Goal: Task Accomplishment & Management: Use online tool/utility

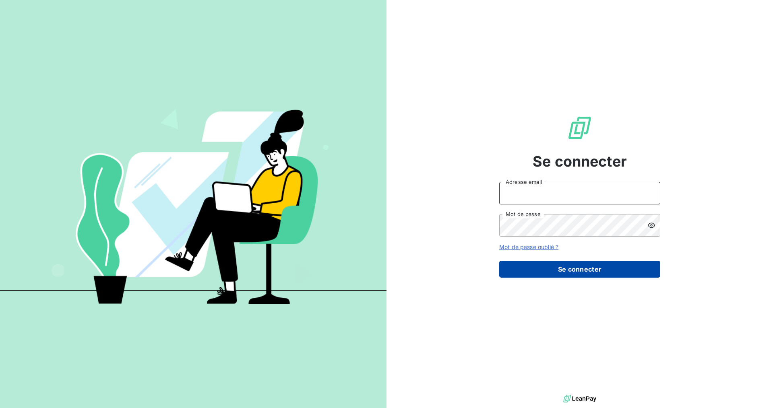
type input "[EMAIL_ADDRESS][DOMAIN_NAME]"
click at [523, 273] on button "Se connecter" at bounding box center [579, 269] width 161 height 17
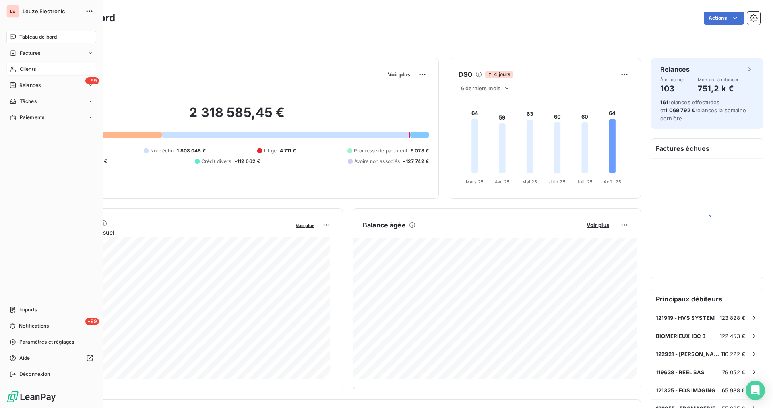
click at [12, 74] on div "Clients" at bounding box center [51, 69] width 90 height 13
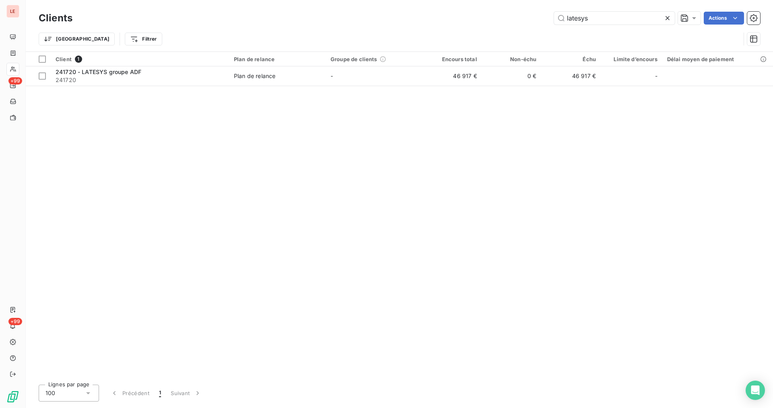
type input "latesys"
click at [665, 20] on icon at bounding box center [668, 18] width 8 height 8
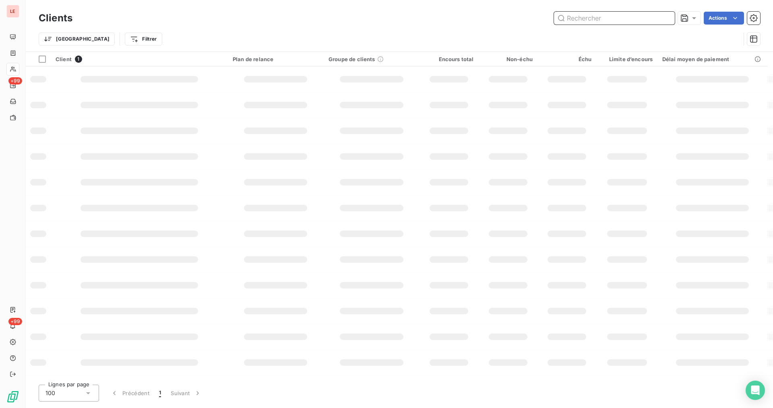
drag, startPoint x: 657, startPoint y: 20, endPoint x: 651, endPoint y: 23, distance: 6.9
click at [656, 21] on input "text" at bounding box center [614, 18] width 121 height 13
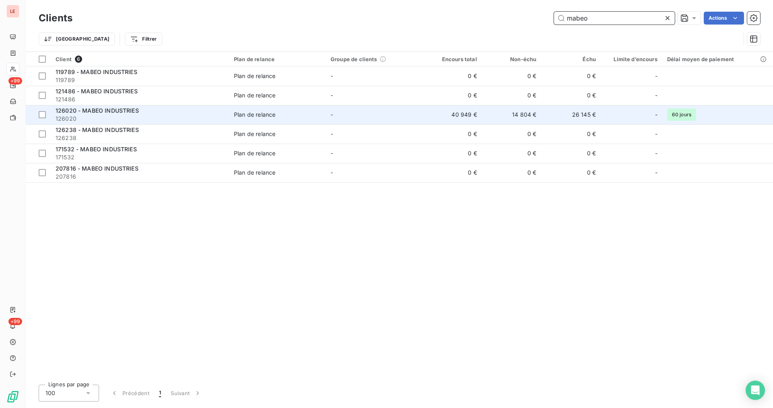
type input "mabeo"
click at [598, 113] on td "26 145 €" at bounding box center [571, 114] width 60 height 19
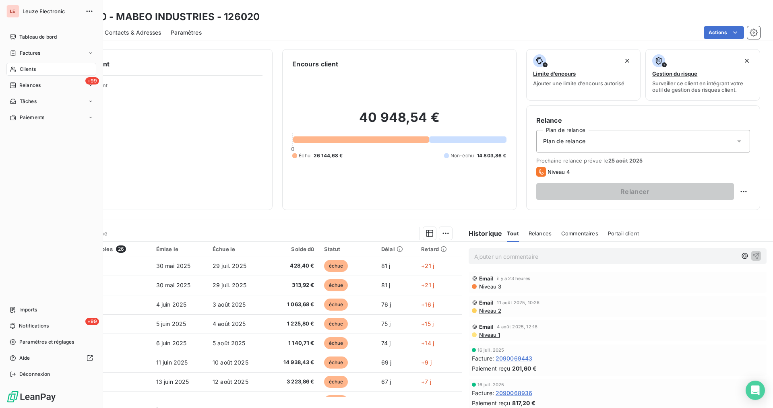
click at [23, 68] on span "Clients" at bounding box center [28, 69] width 16 height 7
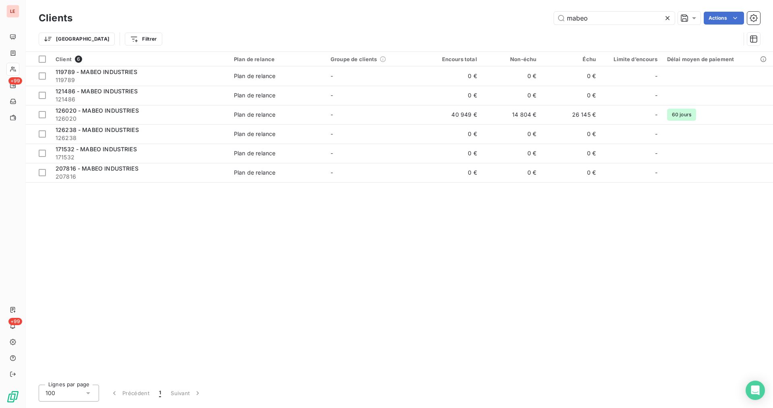
click at [665, 19] on icon at bounding box center [668, 18] width 8 height 8
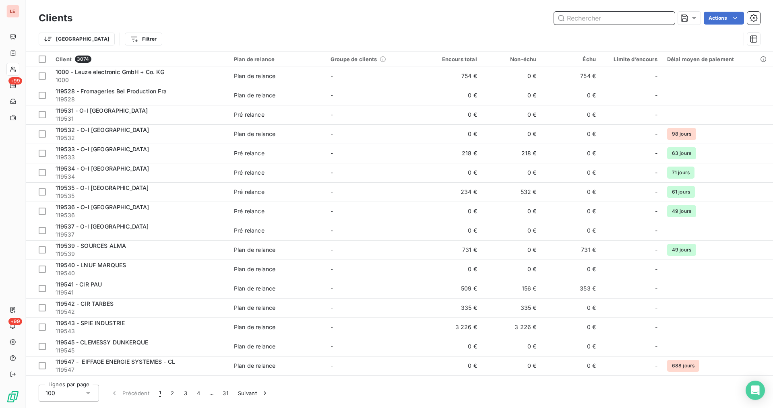
click at [605, 15] on input "text" at bounding box center [614, 18] width 121 height 13
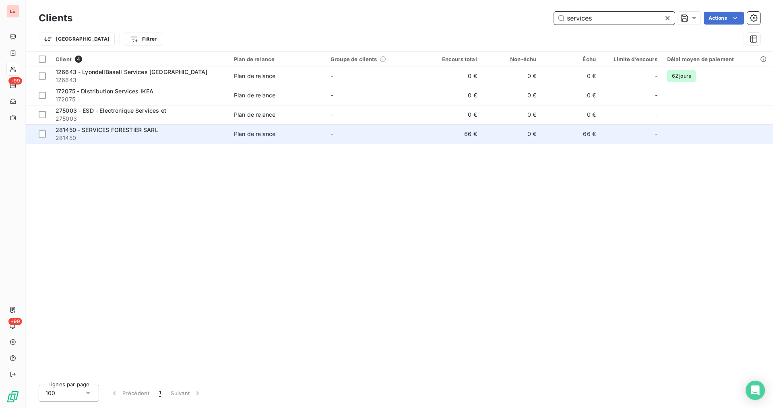
type input "services"
click at [636, 138] on div "-" at bounding box center [632, 134] width 52 height 13
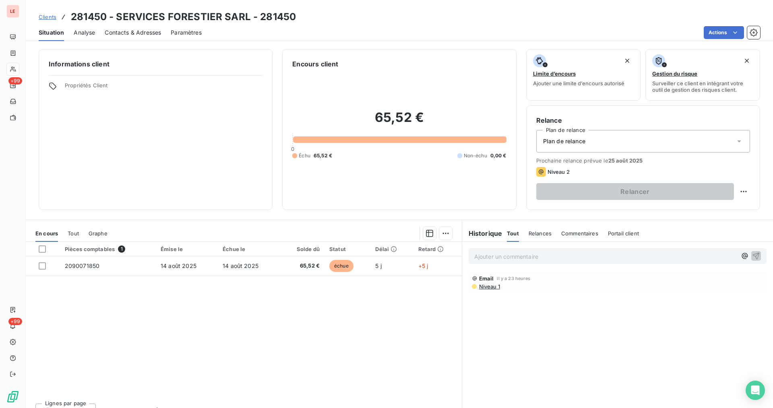
click at [480, 336] on div "Ajouter un commentaire ﻿ Email il y a 23 heures Niveau 1" at bounding box center [617, 331] width 311 height 179
click at [739, 195] on html "LE +99 +99 Clients 281450 - SERVICES FORESTIER SARL - 281450 Situation Analyse …" at bounding box center [386, 204] width 773 height 408
click at [690, 207] on div "Replanifier cette action" at bounding box center [704, 209] width 72 height 13
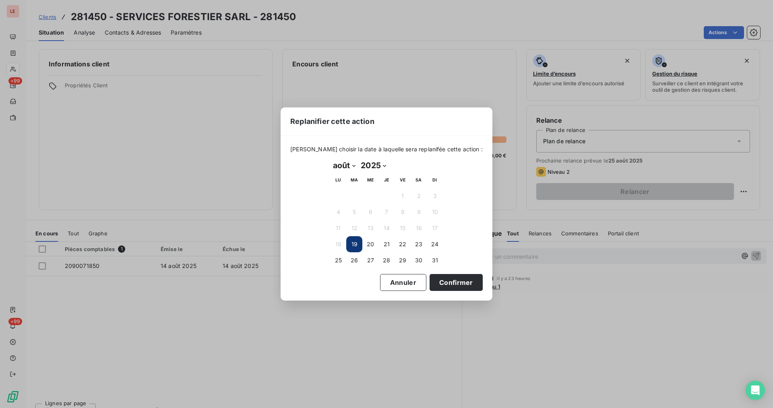
click at [352, 166] on select "janvier février mars avril mai juin juillet août septembre octobre novembre déc…" at bounding box center [344, 165] width 28 height 13
select select "8"
click at [330, 159] on select "janvier février mars avril mai juin juillet août septembre octobre novembre déc…" at bounding box center [344, 165] width 28 height 13
click at [430, 217] on button "14" at bounding box center [435, 212] width 16 height 16
click at [433, 242] on button "28" at bounding box center [435, 244] width 16 height 16
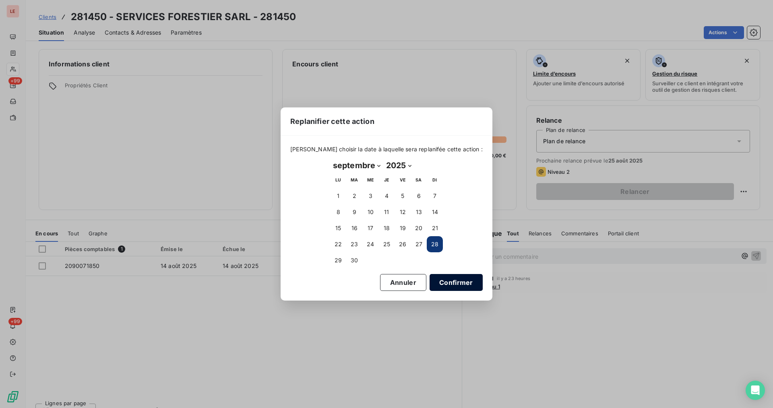
click at [437, 276] on button "Confirmer" at bounding box center [456, 282] width 53 height 17
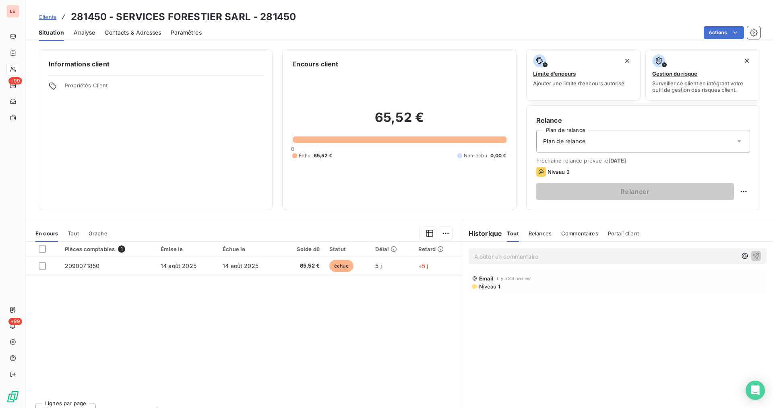
click at [149, 39] on div "Contacts & Adresses" at bounding box center [133, 32] width 56 height 17
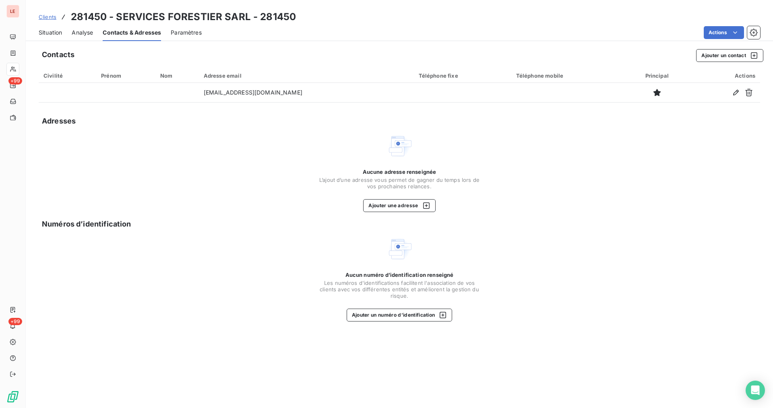
click at [47, 27] on div "Situation" at bounding box center [50, 32] width 23 height 17
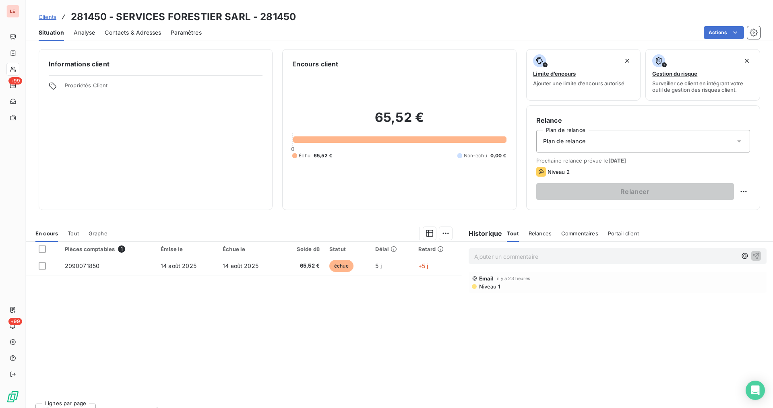
click at [143, 32] on span "Contacts & Adresses" at bounding box center [133, 33] width 56 height 8
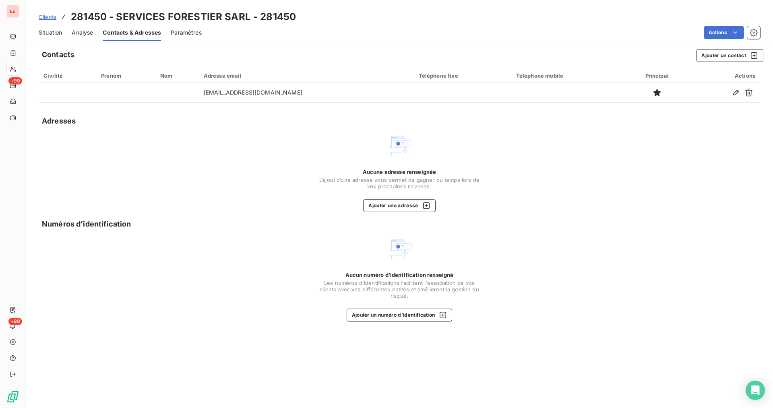
click at [51, 33] on span "Situation" at bounding box center [50, 33] width 23 height 8
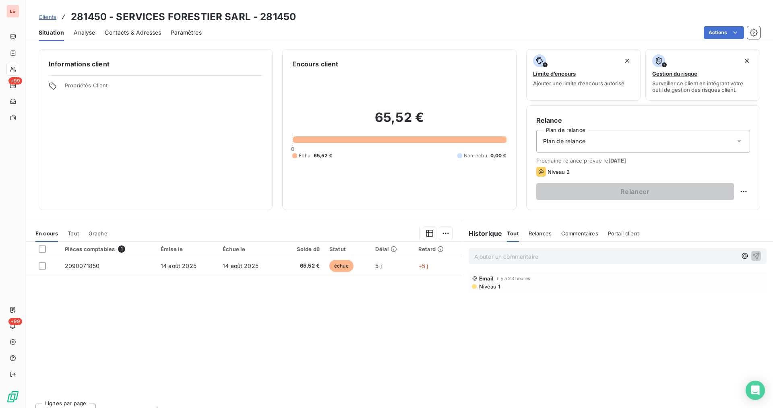
click at [39, 18] on span "Clients" at bounding box center [48, 17] width 18 height 6
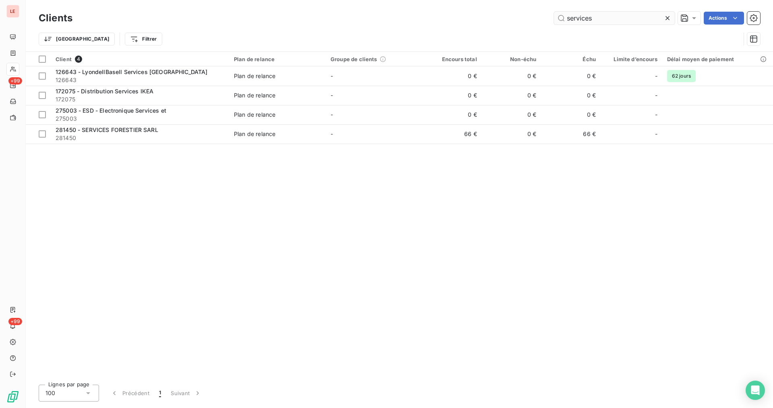
click at [670, 19] on icon at bounding box center [668, 18] width 8 height 8
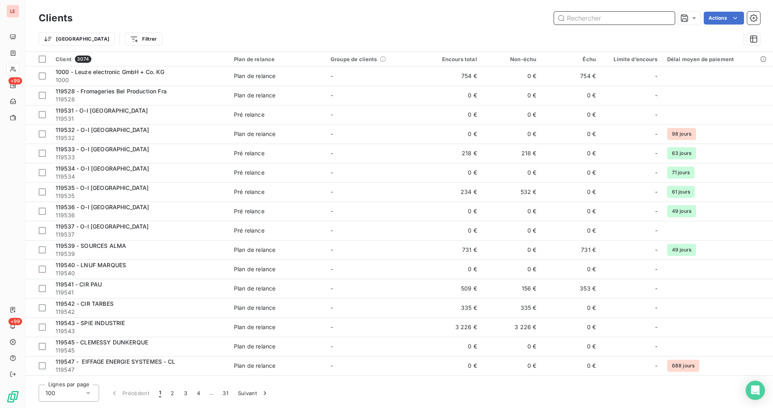
click at [644, 21] on input "text" at bounding box center [614, 18] width 121 height 13
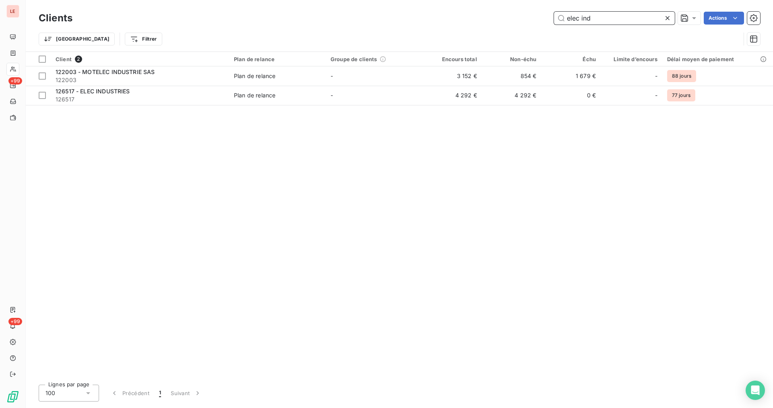
type input "elec ind"
click at [719, 0] on div "Clients elec ind Actions Trier Filtrer" at bounding box center [400, 26] width 748 height 52
click at [721, 0] on div "Clients elec ind Actions Trier Filtrer" at bounding box center [400, 26] width 748 height 52
click at [671, 17] on icon at bounding box center [668, 18] width 8 height 8
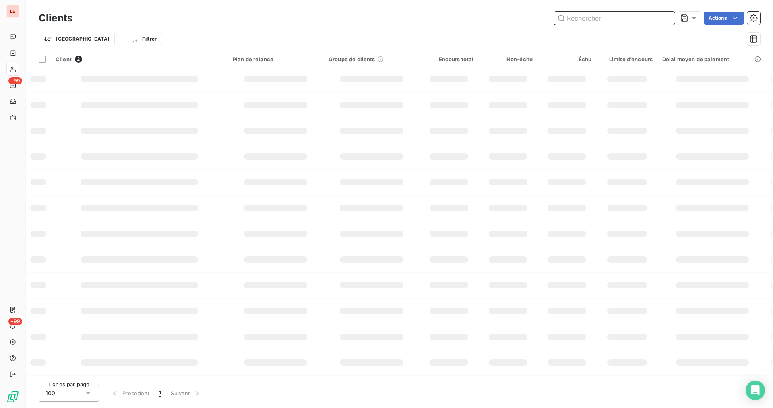
click at [650, 17] on input "text" at bounding box center [614, 18] width 121 height 13
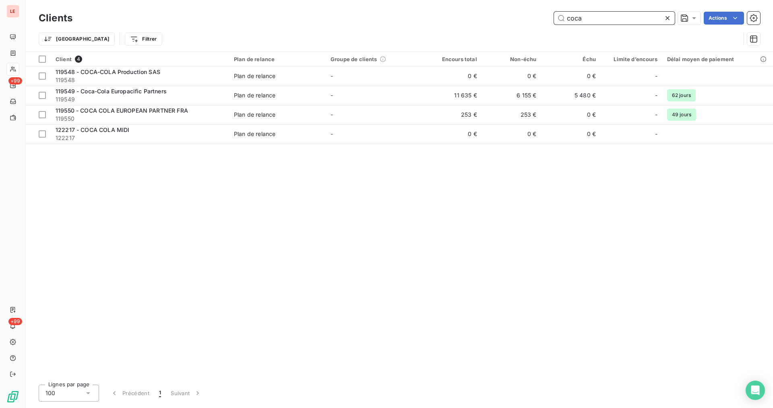
type input "coca"
click at [666, 19] on icon at bounding box center [668, 18] width 4 height 4
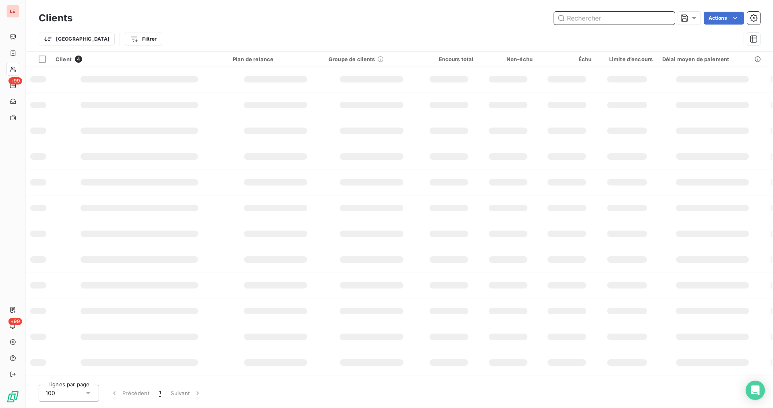
click at [646, 17] on input "text" at bounding box center [614, 18] width 121 height 13
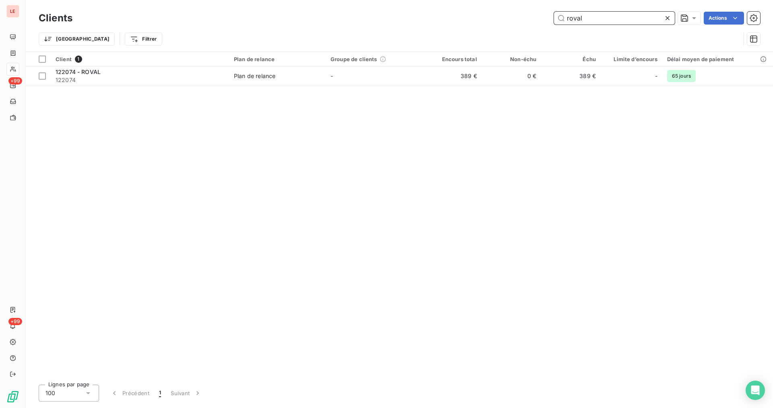
type input "roval"
click at [667, 16] on icon at bounding box center [668, 18] width 8 height 8
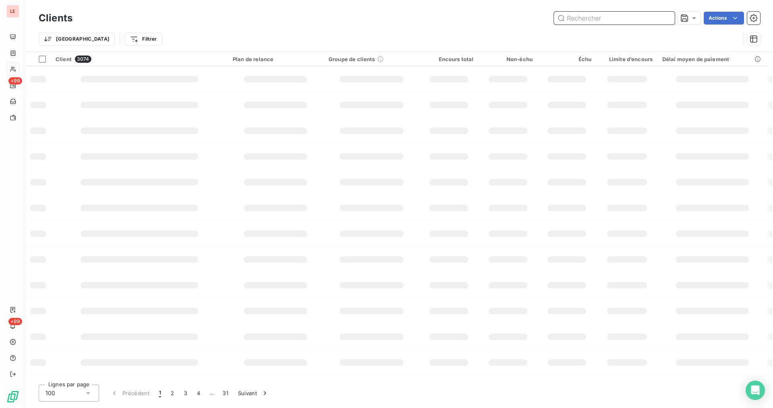
click at [652, 17] on input "text" at bounding box center [614, 18] width 121 height 13
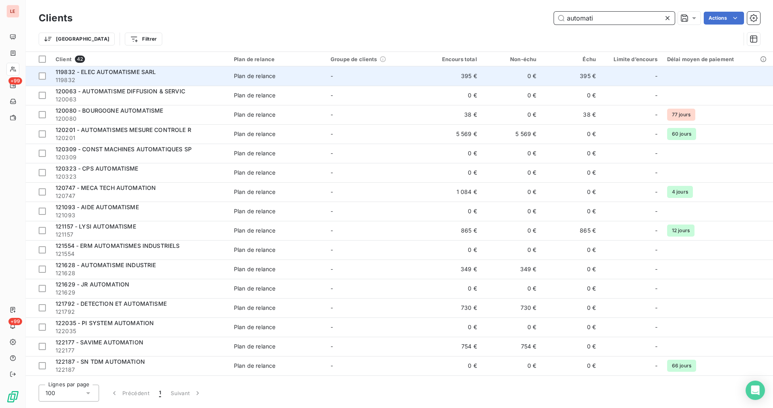
type input "automati"
click at [588, 71] on td "395 €" at bounding box center [571, 75] width 60 height 19
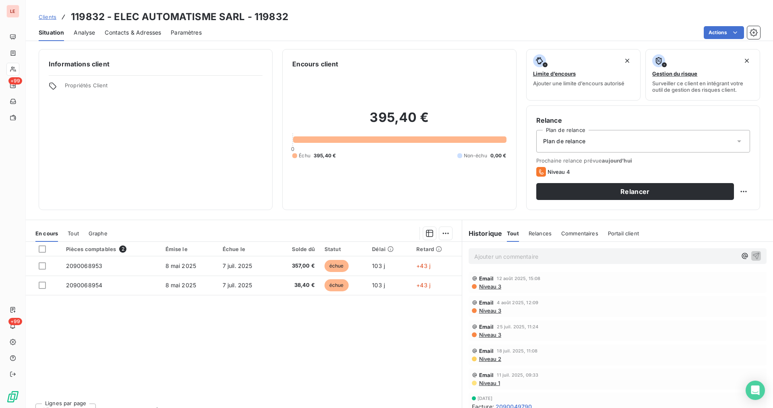
click at [47, 19] on span "Clients" at bounding box center [48, 17] width 18 height 6
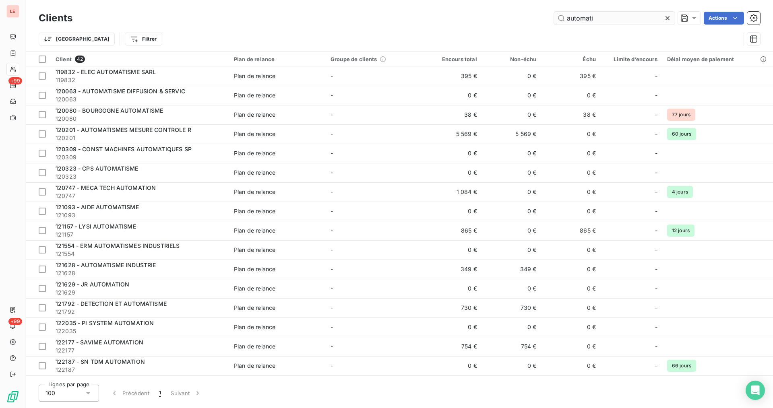
drag, startPoint x: 661, startPoint y: 19, endPoint x: 571, endPoint y: 19, distance: 89.8
click at [571, 19] on input "automati" at bounding box center [614, 18] width 121 height 13
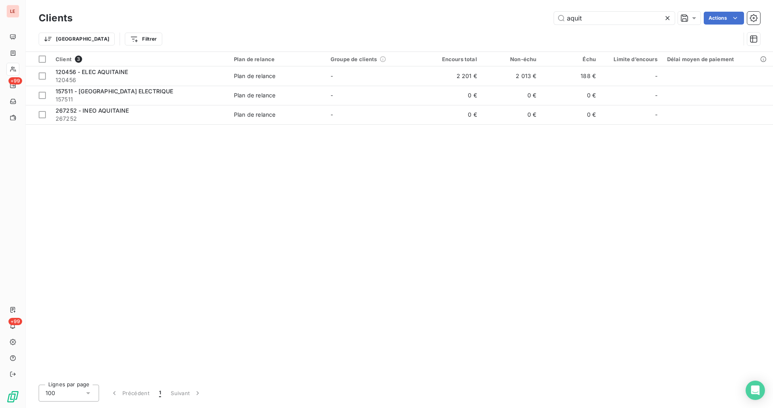
type input "aquit"
click at [664, 16] on icon at bounding box center [668, 18] width 8 height 8
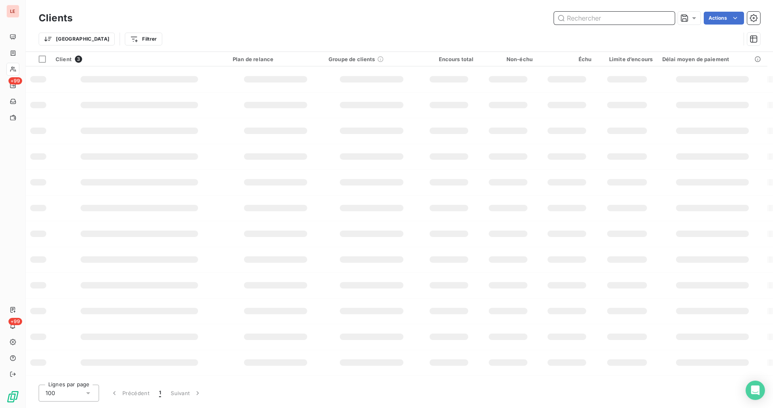
click at [638, 16] on input "text" at bounding box center [614, 18] width 121 height 13
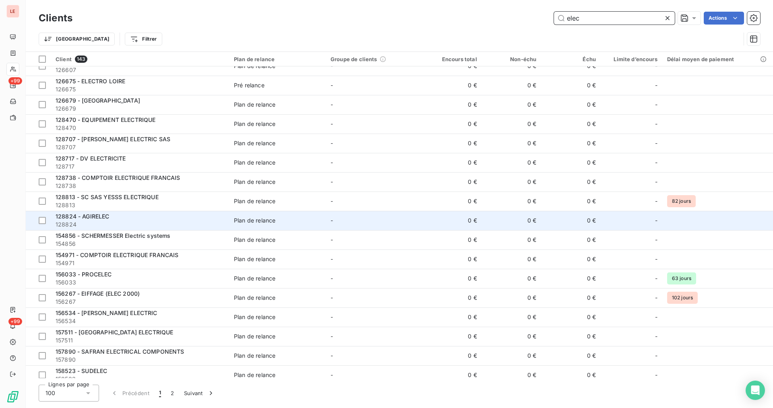
scroll to position [1571, 0]
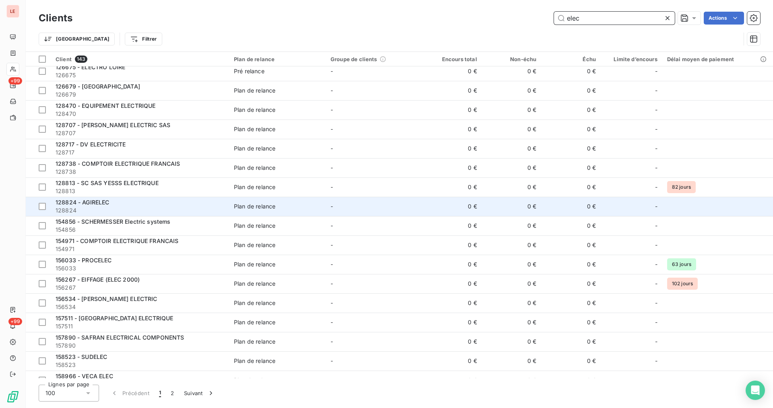
type input "elec"
click at [292, 320] on span "Plan de relance" at bounding box center [277, 323] width 87 height 8
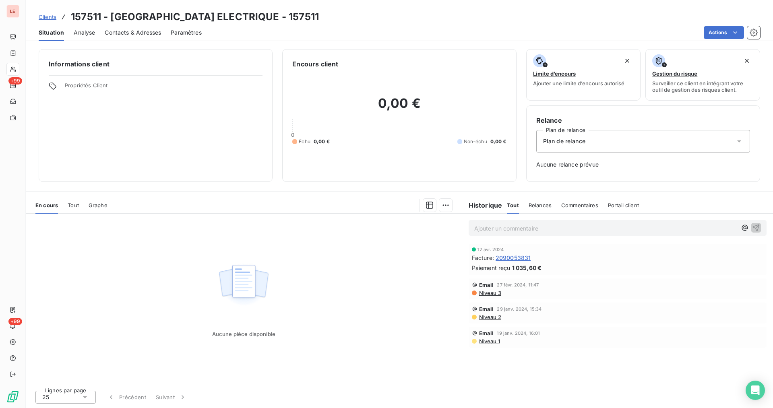
click at [51, 19] on span "Clients" at bounding box center [48, 17] width 18 height 6
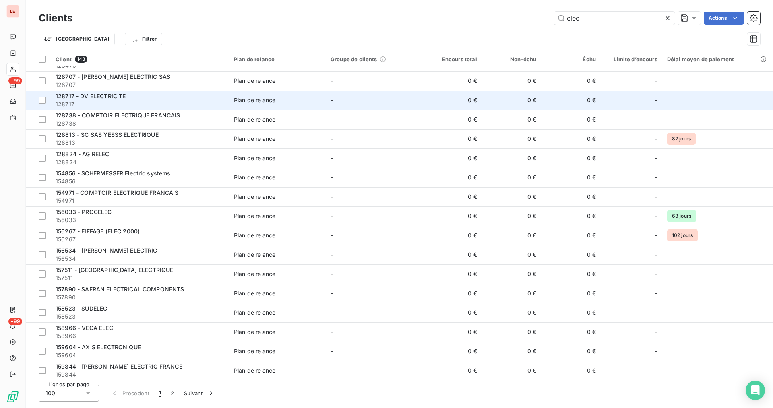
scroll to position [1621, 0]
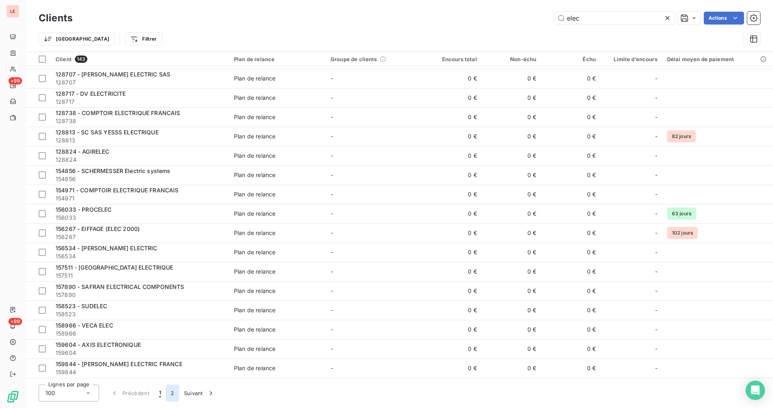
click at [168, 396] on button "2" at bounding box center [172, 393] width 13 height 17
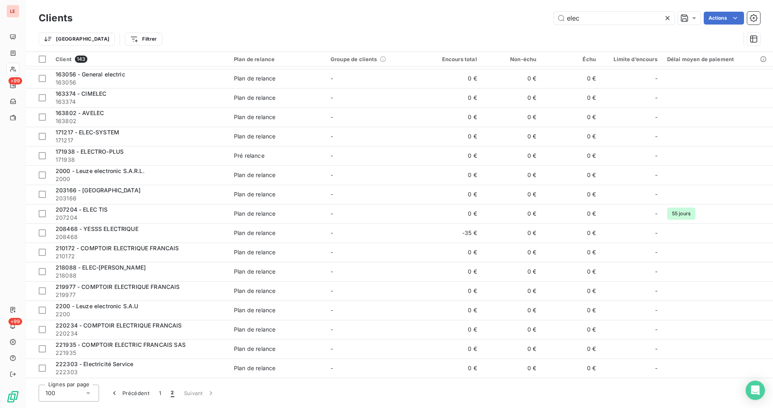
scroll to position [0, 0]
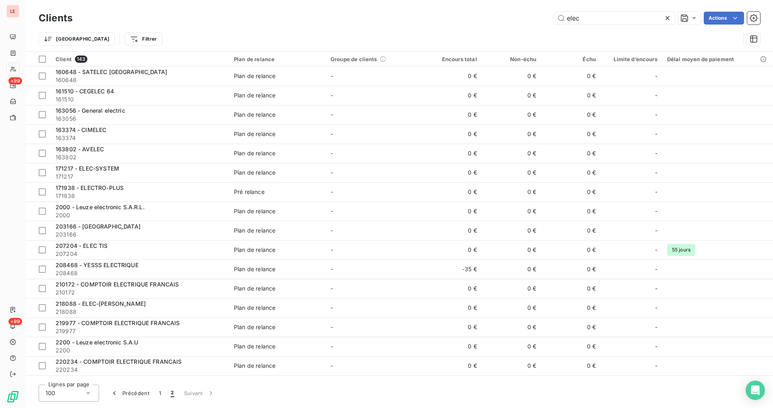
click at [664, 24] on div at bounding box center [669, 18] width 11 height 13
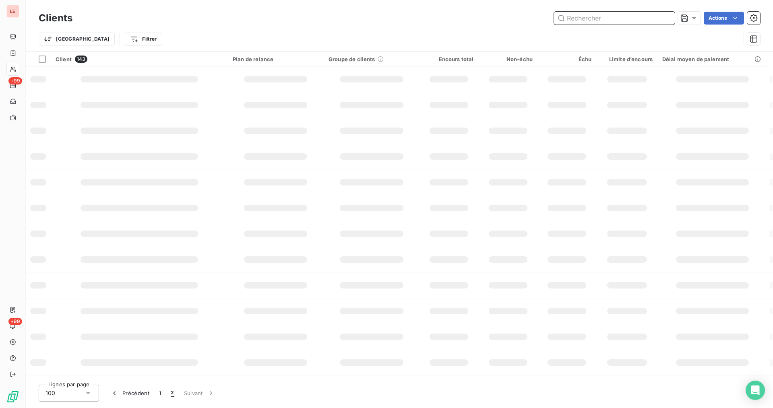
click at [624, 14] on input "text" at bounding box center [614, 18] width 121 height 13
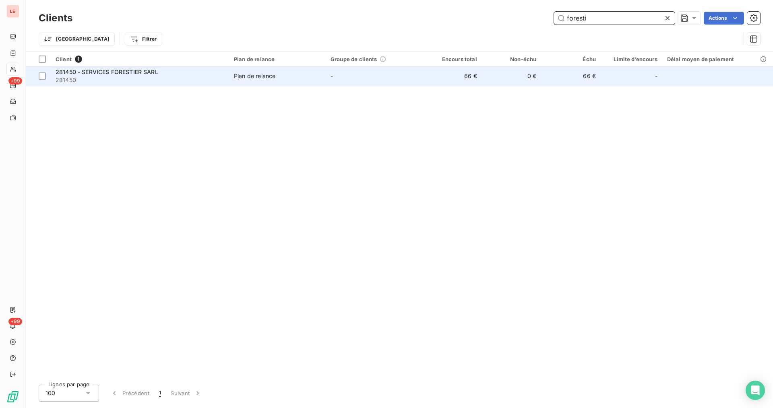
type input "foresti"
click at [544, 71] on td "66 €" at bounding box center [571, 75] width 60 height 19
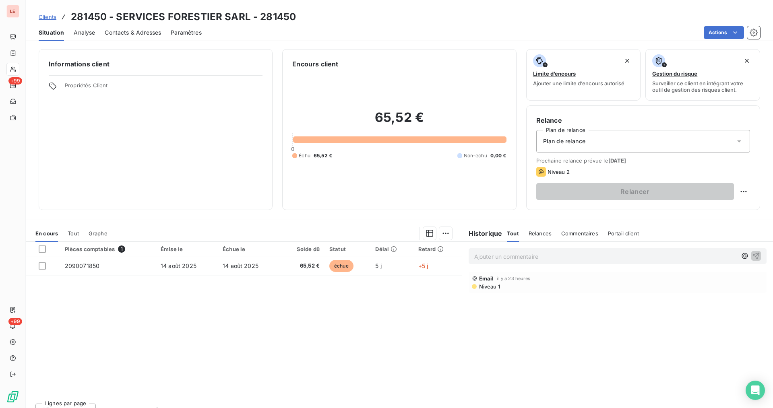
click at [143, 33] on span "Contacts & Adresses" at bounding box center [133, 33] width 56 height 8
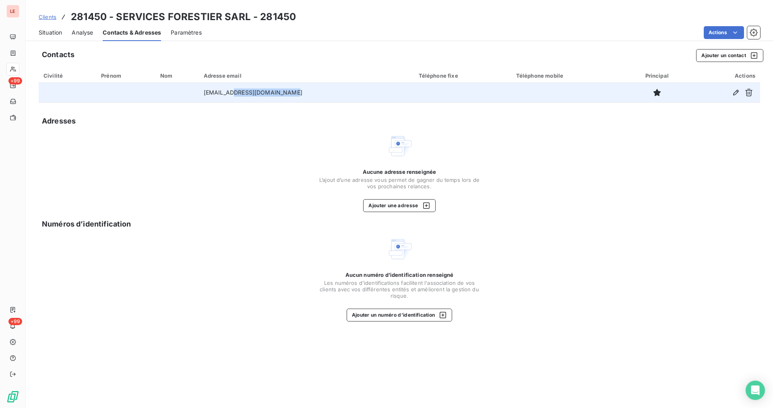
drag, startPoint x: 289, startPoint y: 94, endPoint x: 236, endPoint y: 96, distance: 52.8
click at [236, 96] on td "servicesforestiers@orange.fr" at bounding box center [306, 92] width 215 height 19
click at [294, 94] on td "servicesforestiers@orange.fr" at bounding box center [306, 92] width 215 height 19
drag, startPoint x: 291, startPoint y: 93, endPoint x: 211, endPoint y: 93, distance: 79.7
click at [211, 93] on td "servicesforestiers@orange.fr" at bounding box center [306, 92] width 215 height 19
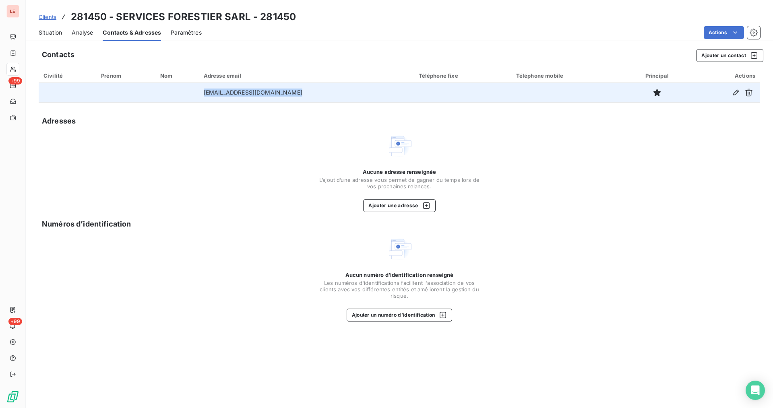
copy td "servicesforestiers@orange.fr"
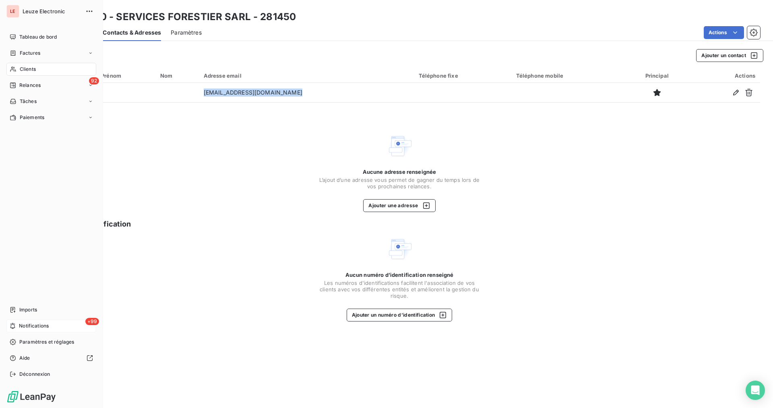
click at [20, 324] on span "Notifications" at bounding box center [34, 326] width 30 height 7
click at [22, 311] on span "Imports" at bounding box center [28, 309] width 18 height 7
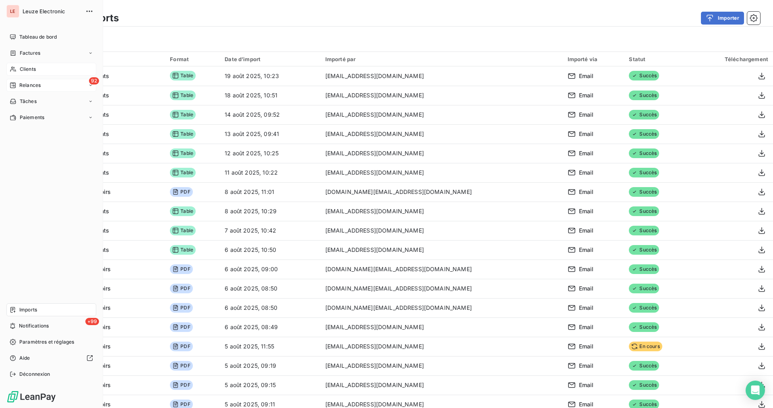
click at [70, 90] on div "92 Relances" at bounding box center [51, 85] width 90 height 13
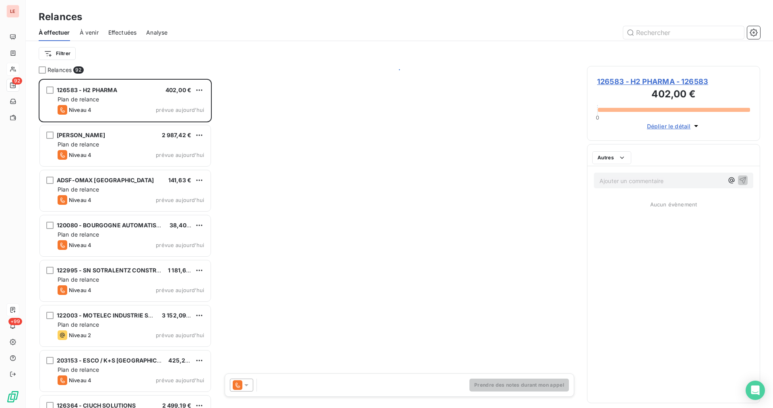
scroll to position [323, 166]
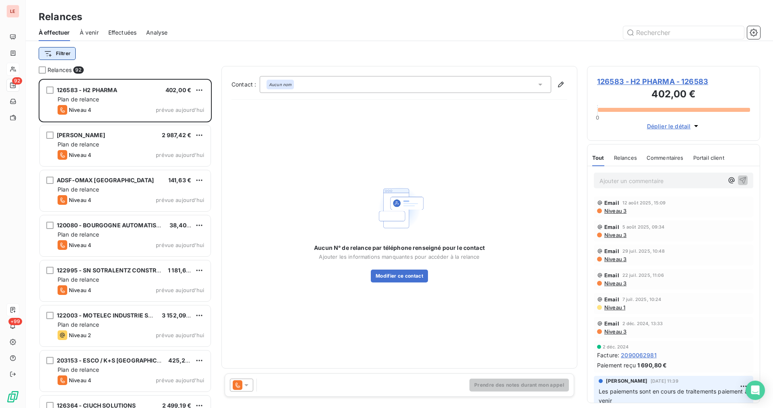
click at [65, 57] on html "LE 92 +99 Relances À effectuer À venir Effectuées Analyse Filtrer Relances 92 1…" at bounding box center [386, 204] width 773 height 408
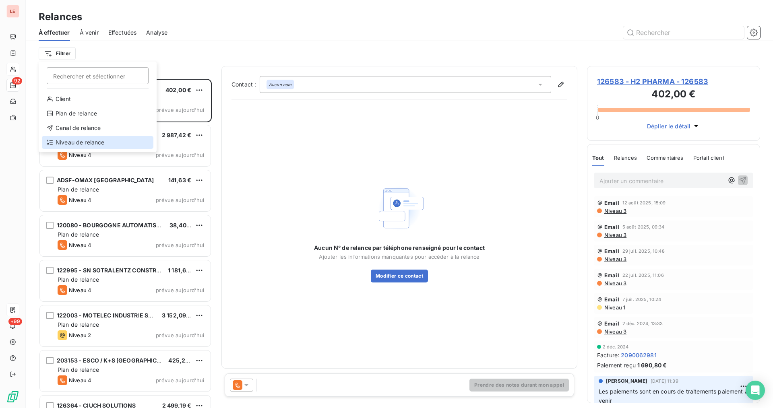
click at [85, 137] on div "Niveau de relance" at bounding box center [98, 142] width 112 height 13
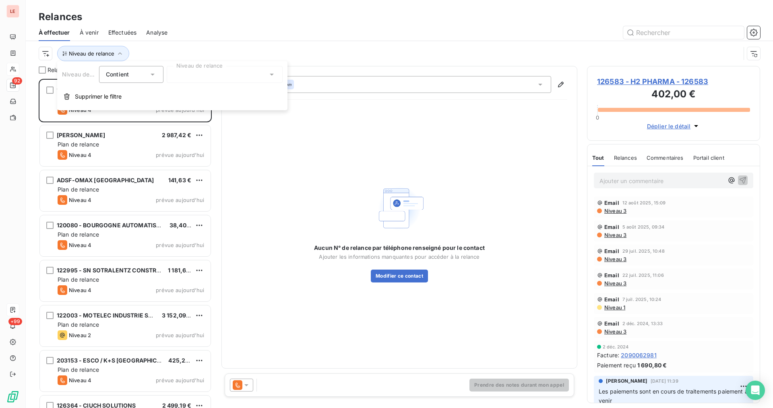
click at [211, 69] on div at bounding box center [225, 74] width 116 height 17
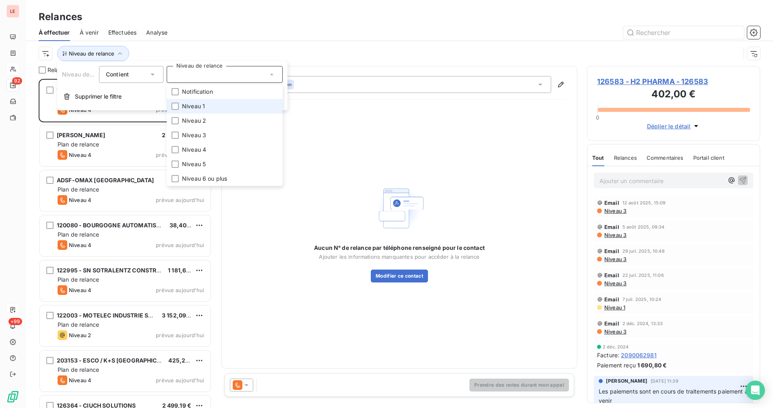
click at [193, 105] on span "Niveau 1" at bounding box center [193, 106] width 23 height 8
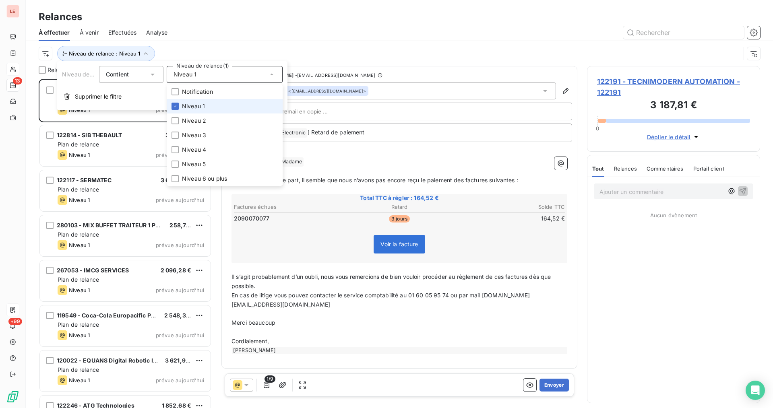
scroll to position [323, 166]
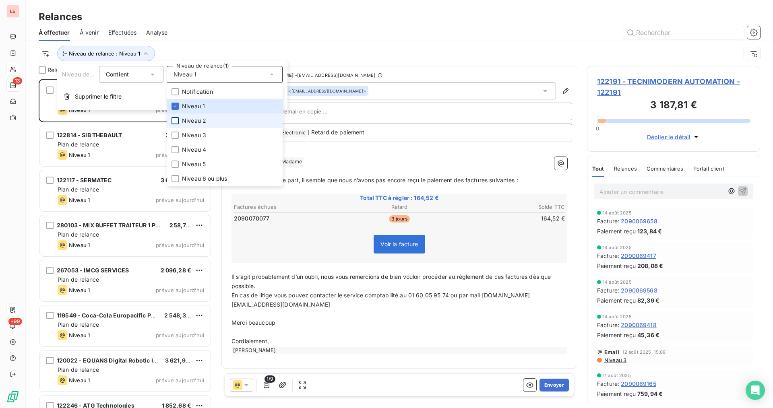
click at [176, 121] on div at bounding box center [175, 120] width 7 height 7
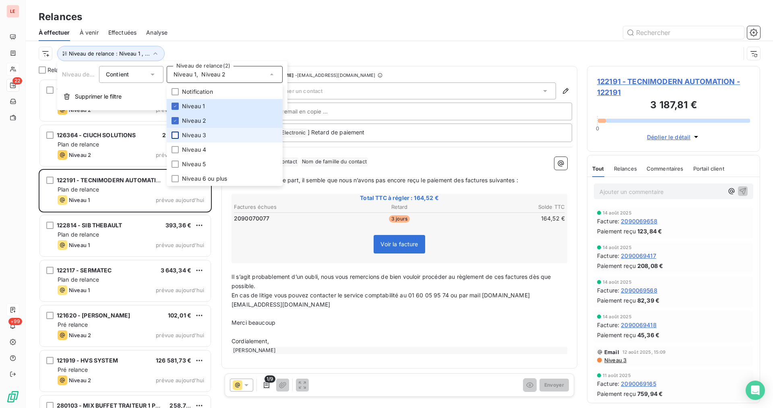
click at [176, 133] on div at bounding box center [175, 135] width 7 height 7
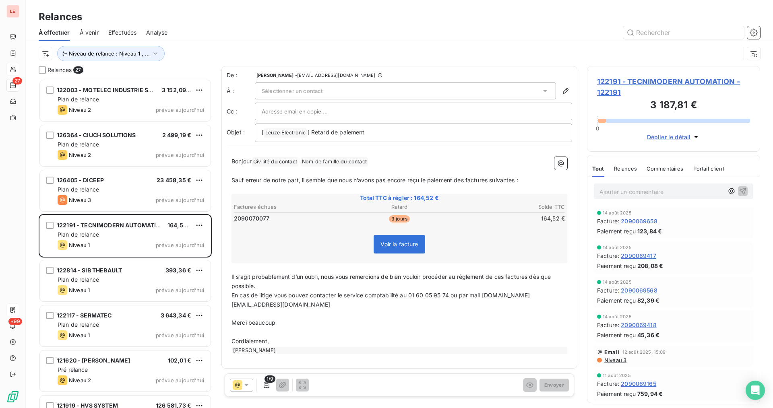
click at [215, 48] on div "Niveau de relance : Niveau 1 , ..." at bounding box center [390, 53] width 702 height 15
click at [43, 67] on div at bounding box center [42, 69] width 7 height 7
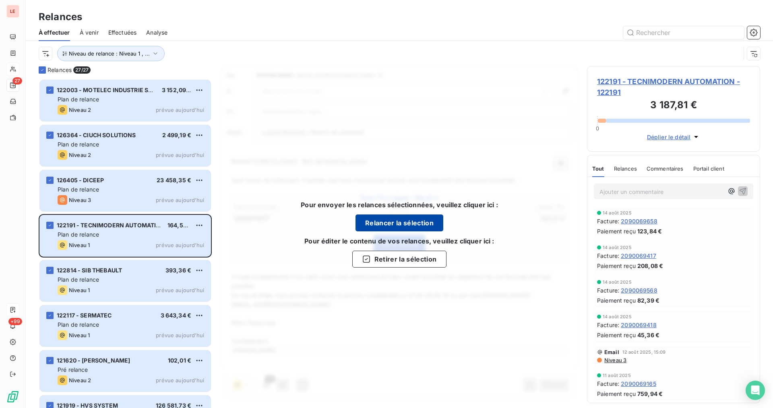
click at [364, 218] on button "Relancer la sélection" at bounding box center [400, 223] width 88 height 17
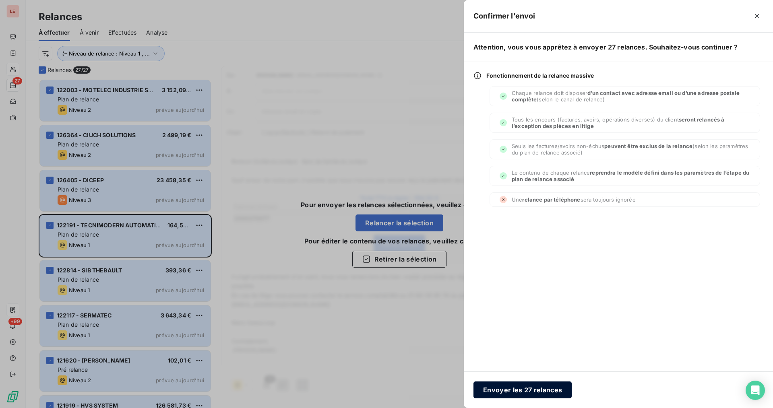
click at [517, 385] on button "Envoyer les 27 relances" at bounding box center [523, 390] width 98 height 17
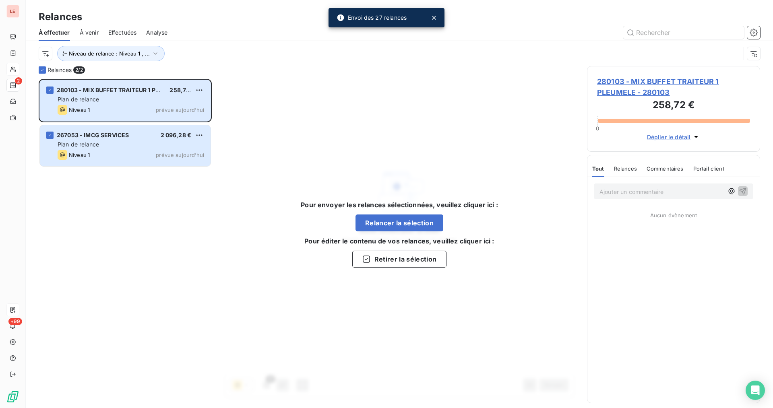
drag, startPoint x: 163, startPoint y: 265, endPoint x: 167, endPoint y: 286, distance: 20.9
click at [167, 286] on div "280103 - MIX BUFFET TRAITEUR 1 PLEUMELE 258,72 € Plan de relance Niveau 1 prévu…" at bounding box center [125, 243] width 173 height 329
